Goal: Find specific page/section: Find specific page/section

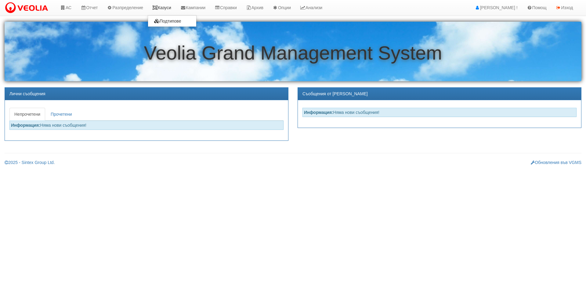
click at [169, 3] on link "Казуси" at bounding box center [162, 7] width 28 height 15
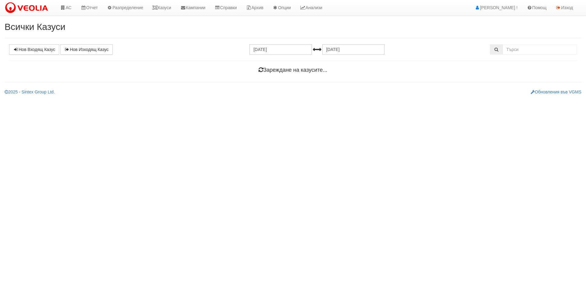
click at [527, 55] on div "Нов Входящ Казус Нов Изходящ Казус [DATE] [DATE] Зареждане на казусите..." at bounding box center [293, 60] width 577 height 32
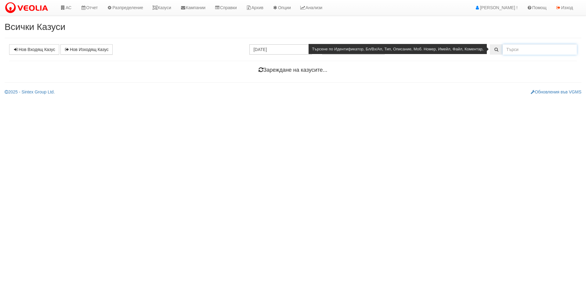
click at [522, 51] on input "text" at bounding box center [540, 49] width 74 height 10
paste input "26069"
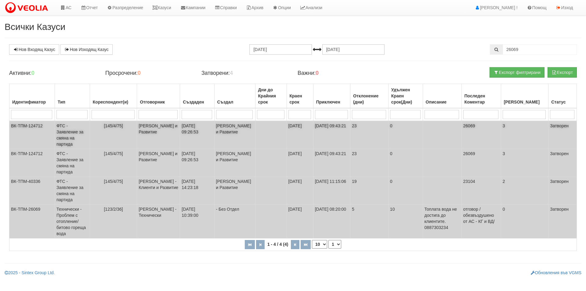
click at [134, 132] on td "[145/4/75]" at bounding box center [113, 135] width 47 height 28
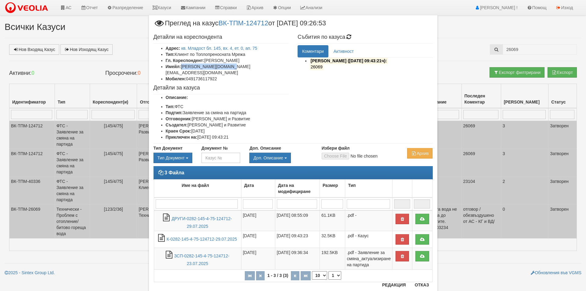
drag, startPoint x: 234, startPoint y: 66, endPoint x: 181, endPoint y: 65, distance: 53.1
click at [181, 65] on li "Имейл: [PERSON_NAME][DOMAIN_NAME][EMAIL_ADDRESS][DOMAIN_NAME]" at bounding box center [227, 69] width 123 height 12
copy li "[PERSON_NAME][DOMAIN_NAME][EMAIL_ADDRESS][DOMAIN_NAME]"
copy li "dobromir.de@gmail.com"
click at [421, 284] on button "Отказ" at bounding box center [422, 285] width 22 height 10
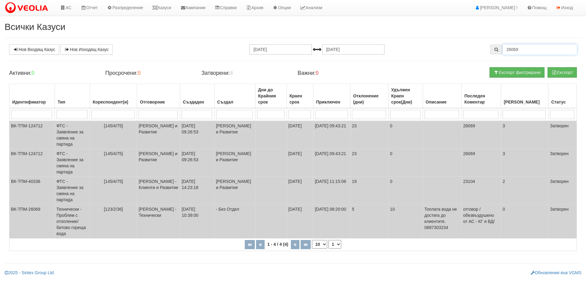
drag, startPoint x: 528, startPoint y: 49, endPoint x: 441, endPoint y: 40, distance: 87.7
click at [441, 40] on div "Всички Казуси Нов Входящ Казус Нов Изходящ Казус 29.07.2025 29.08.2025 26069 За…" at bounding box center [293, 149] width 586 height 254
paste input "95"
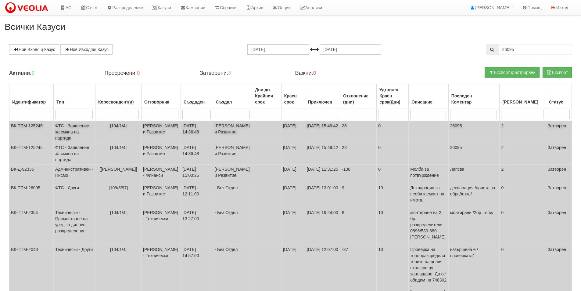
click at [254, 130] on td at bounding box center [266, 132] width 29 height 22
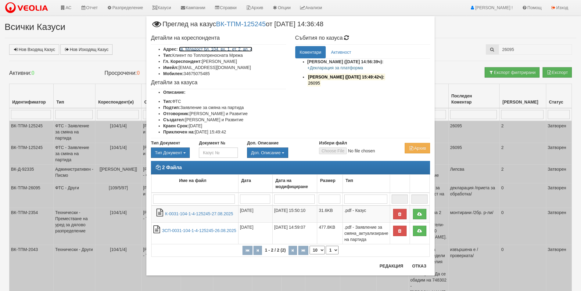
click at [212, 49] on link "кв. Младост бл. 104, вх. 1, ет. 2, ап. 4" at bounding box center [216, 49] width 74 height 5
click at [197, 52] on li "Адрес: кв. Младост бл. 104, вх. 1, ет. 2, ап. 4" at bounding box center [224, 49] width 123 height 6
click at [421, 266] on button "Отказ" at bounding box center [420, 266] width 22 height 10
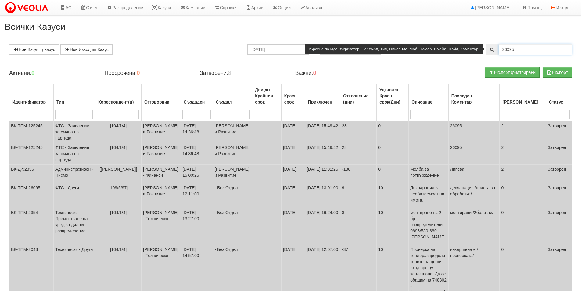
drag, startPoint x: 529, startPoint y: 53, endPoint x: 470, endPoint y: 47, distance: 59.2
click at [486, 47] on div "26095" at bounding box center [529, 49] width 86 height 10
paste input "69"
type input "26069"
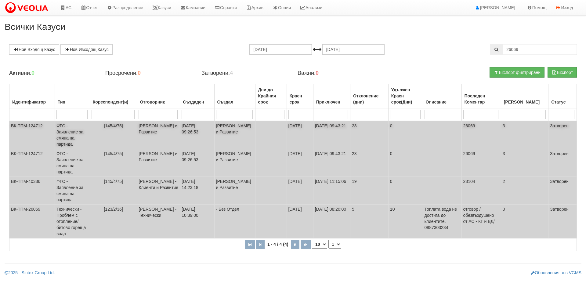
click at [199, 138] on td "23/07/2025 09:26:53" at bounding box center [197, 135] width 34 height 28
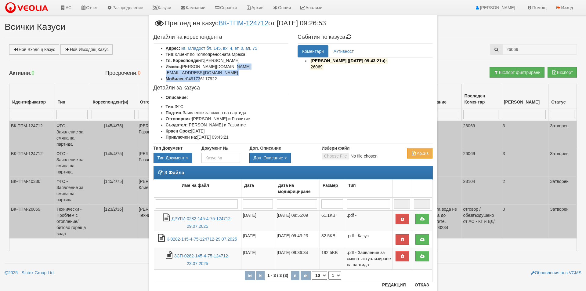
drag, startPoint x: 219, startPoint y: 66, endPoint x: 199, endPoint y: 71, distance: 20.7
click at [199, 71] on ul "Адрес: кв. Младост бл. 145, вх. 4, ет. 0, ап. 75 Тип: Клиент по Топлопреносната…" at bounding box center [221, 63] width 135 height 37
click at [261, 94] on hr at bounding box center [221, 94] width 135 height 0
